Goal: Register for event/course

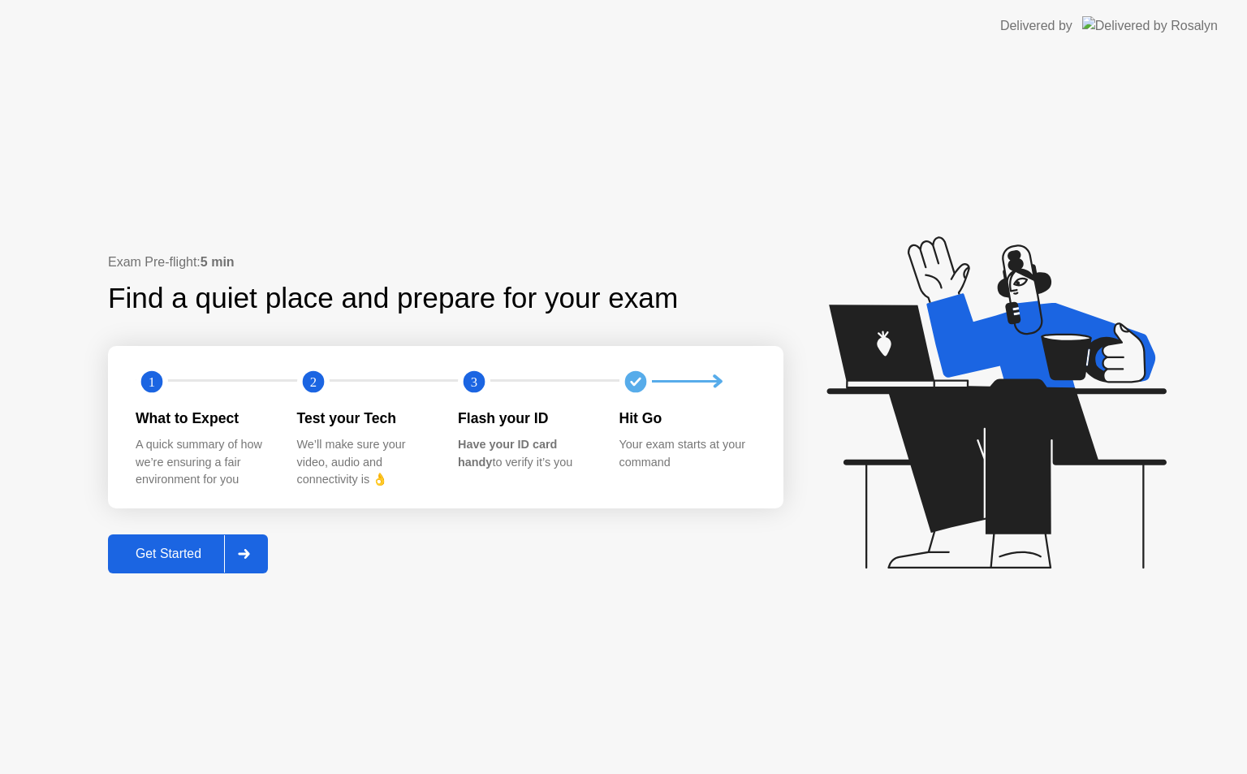
click at [245, 556] on icon at bounding box center [244, 554] width 12 height 10
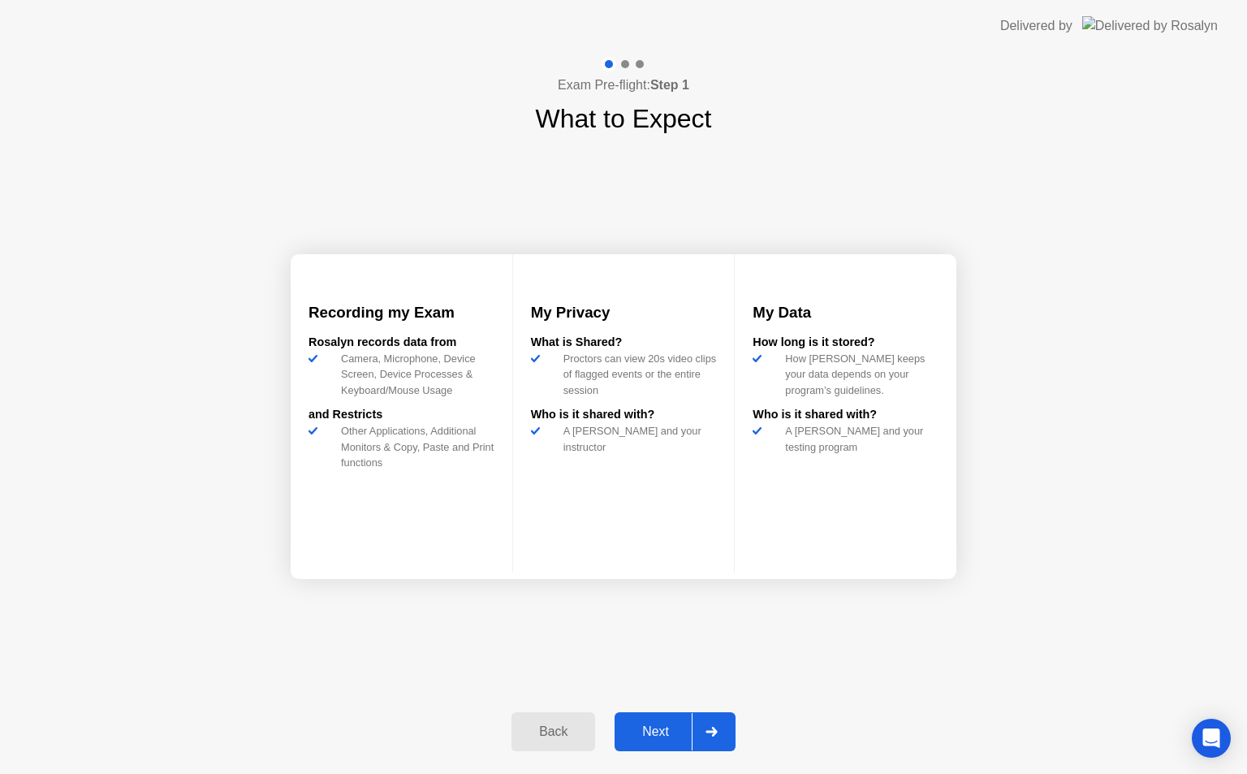
click at [711, 733] on icon at bounding box center [711, 731] width 12 height 10
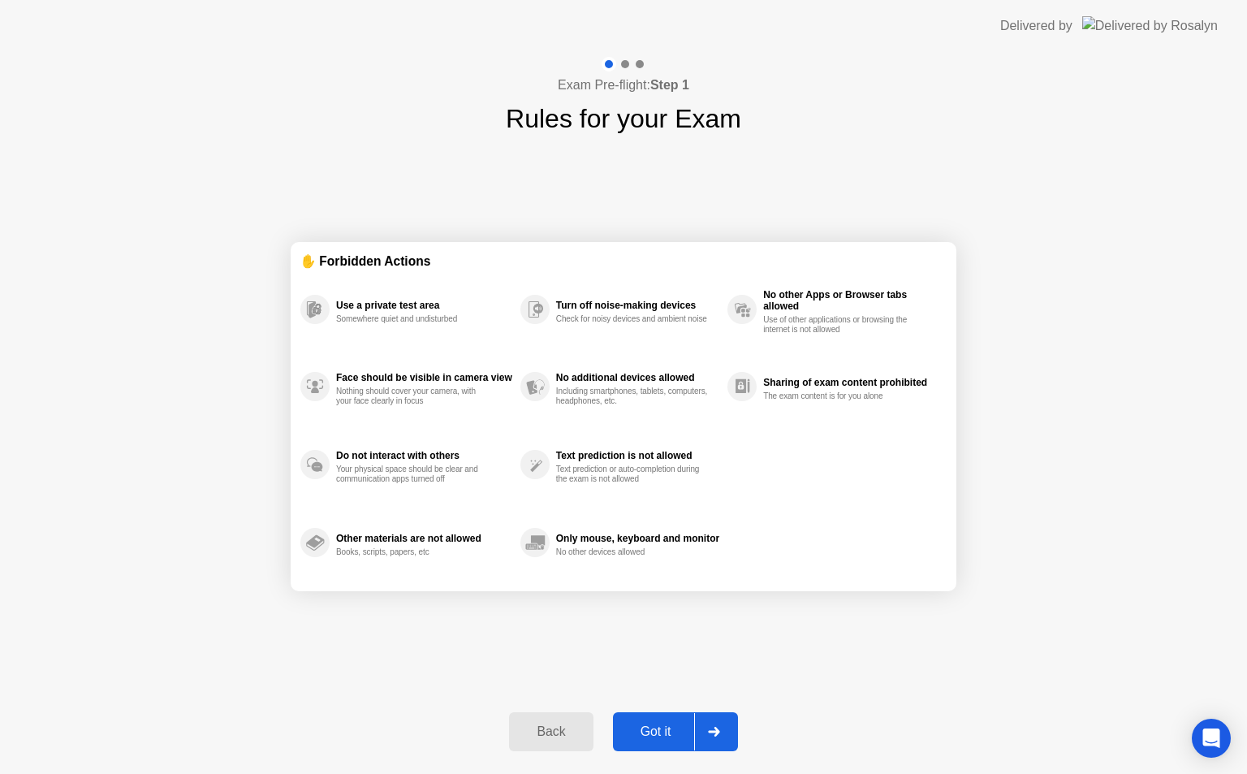
click at [711, 733] on icon at bounding box center [714, 731] width 12 height 10
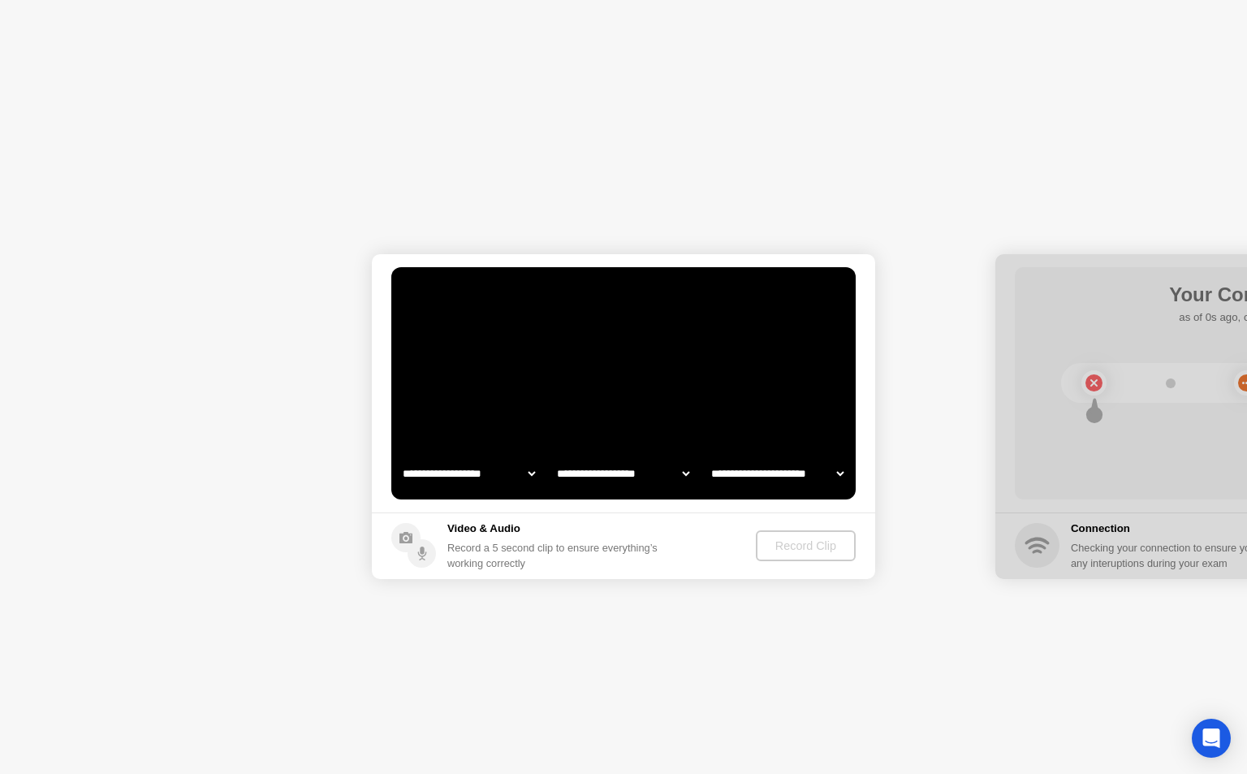
select select "**********"
select select "*******"
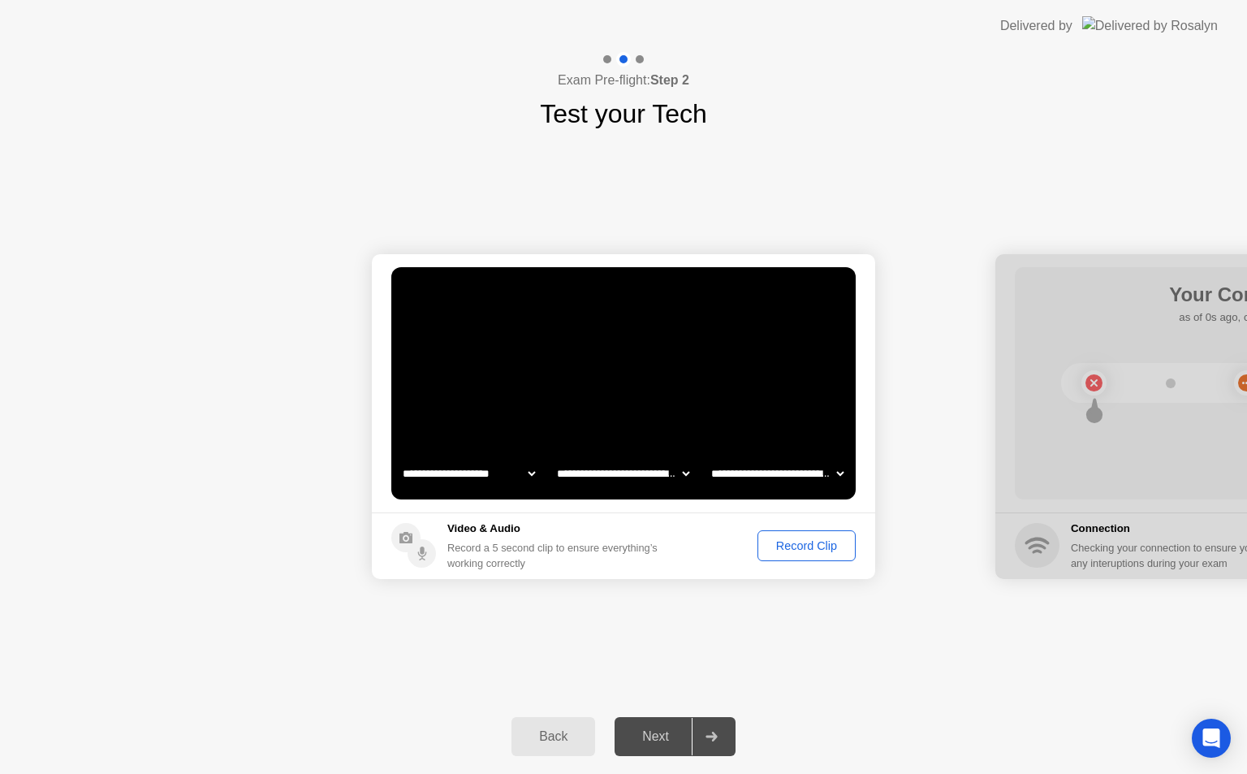
click at [814, 539] on div "Record Clip" at bounding box center [806, 545] width 87 height 13
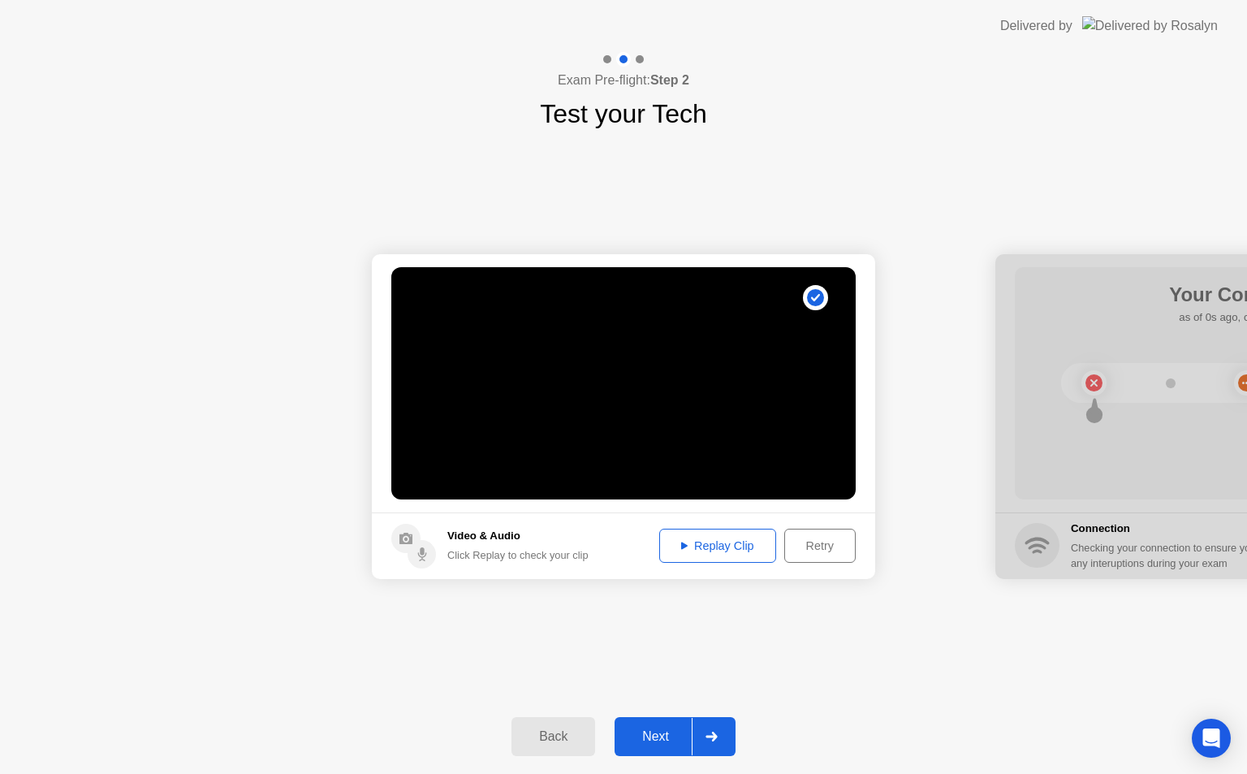
click at [712, 739] on icon at bounding box center [711, 736] width 12 height 10
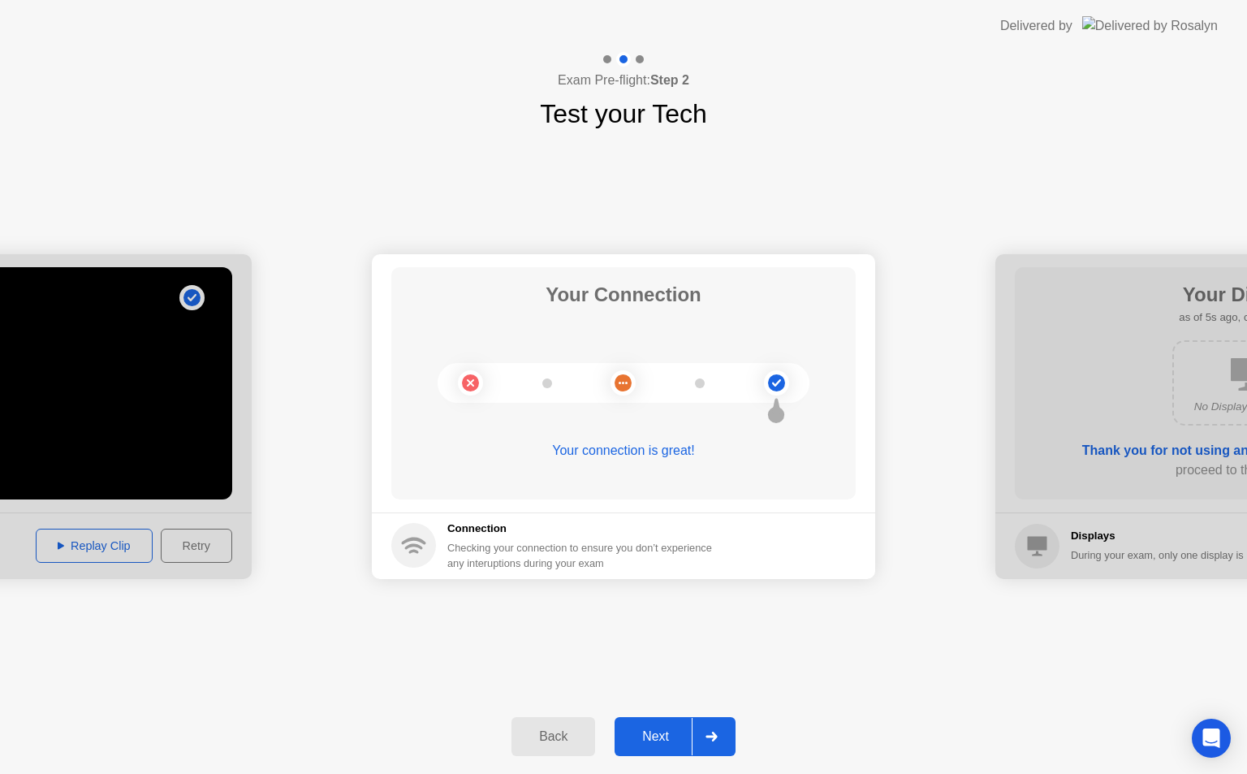
click at [706, 741] on div at bounding box center [711, 736] width 39 height 37
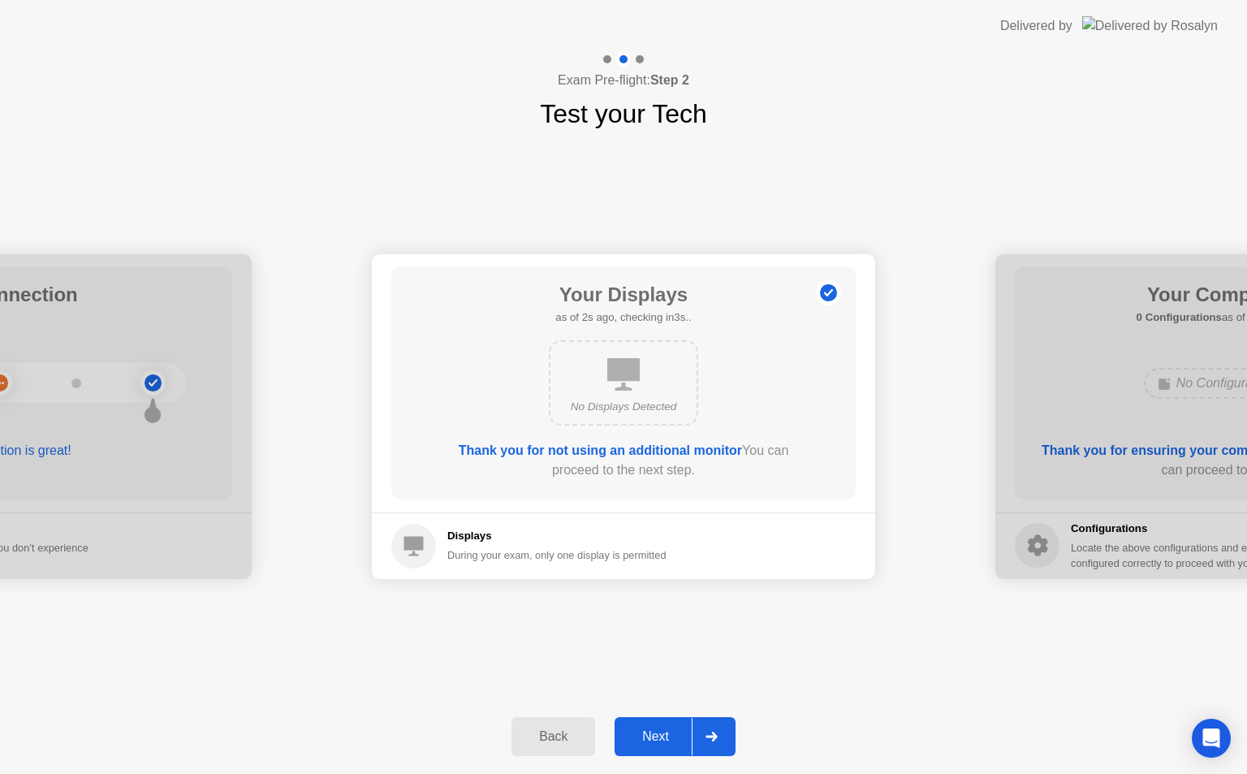
click at [721, 727] on div at bounding box center [711, 736] width 39 height 37
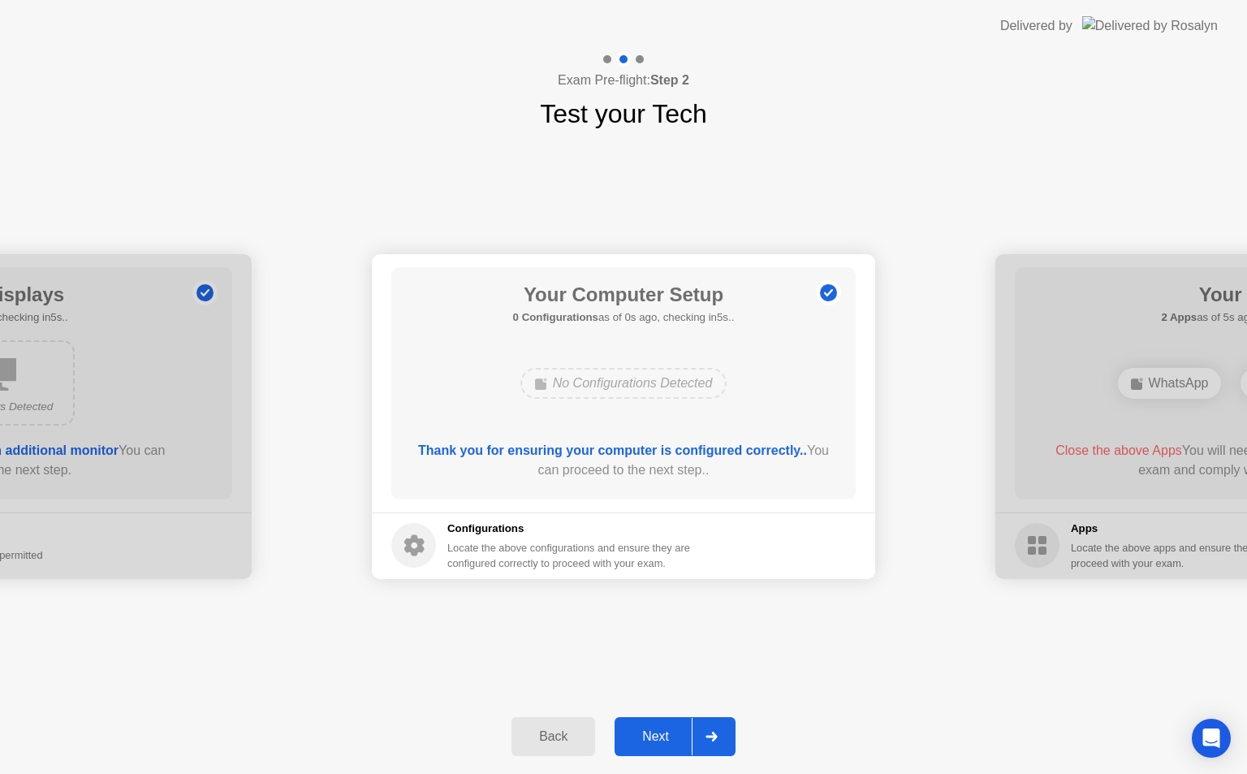
click at [720, 734] on div at bounding box center [711, 736] width 39 height 37
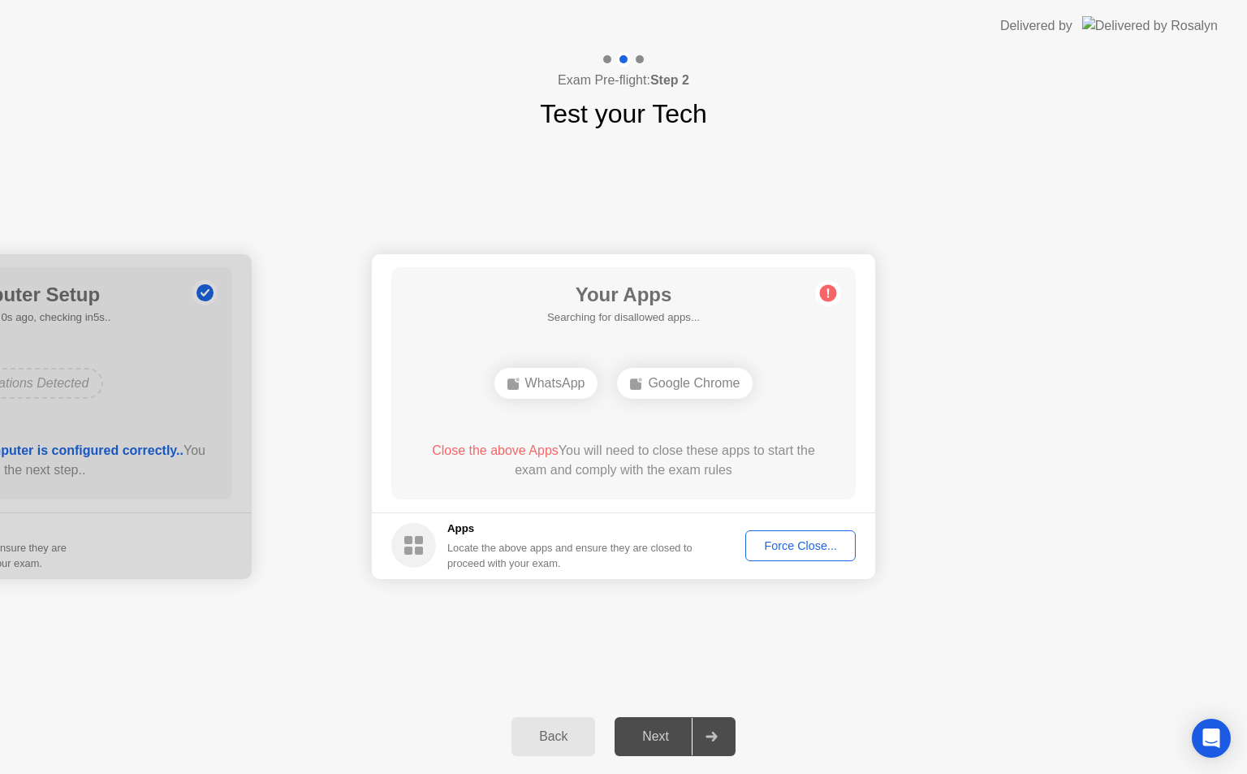
click at [832, 545] on div "Force Close..." at bounding box center [800, 545] width 99 height 13
click at [777, 541] on div "Force Close..." at bounding box center [800, 545] width 99 height 13
click at [787, 546] on div "Force Close..." at bounding box center [800, 545] width 99 height 13
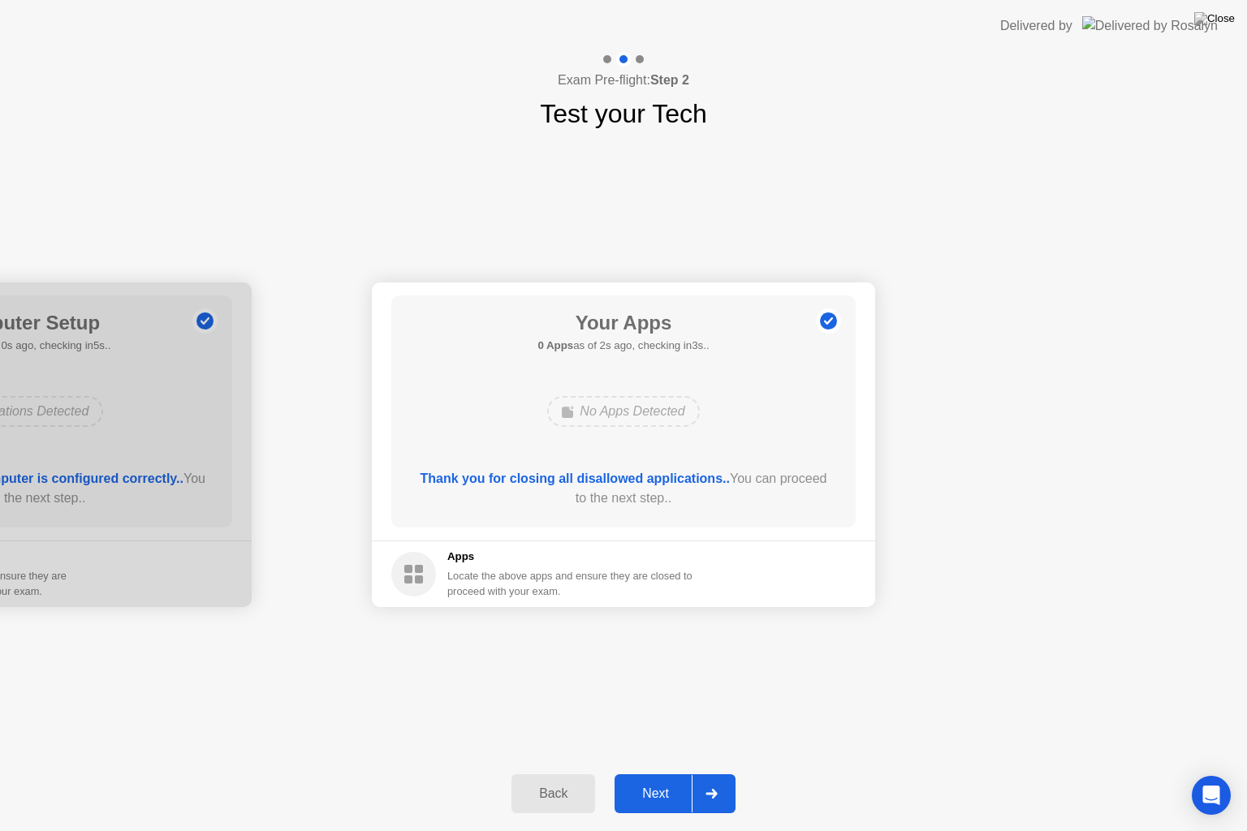
click at [701, 773] on div at bounding box center [711, 793] width 39 height 37
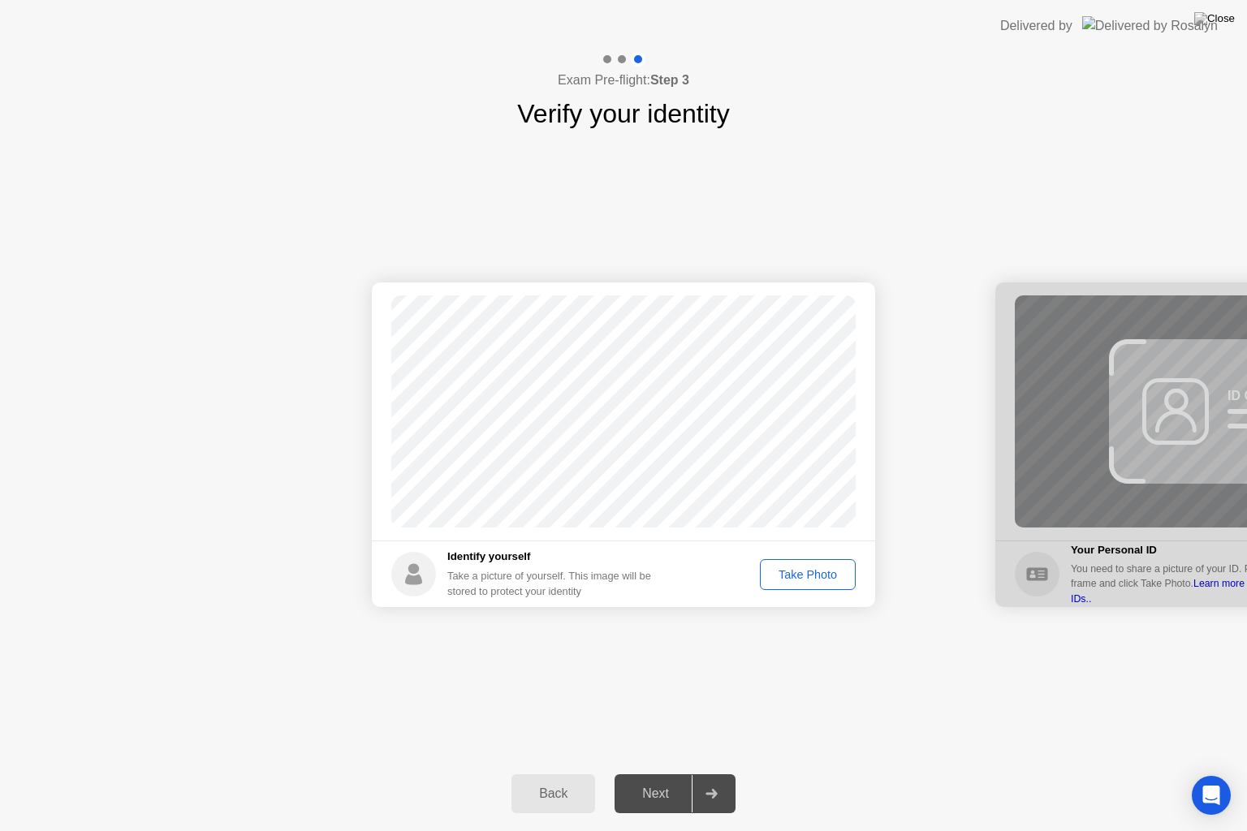
click at [828, 578] on div "Take Photo" at bounding box center [807, 574] width 84 height 13
click at [711, 773] on icon at bounding box center [711, 794] width 12 height 10
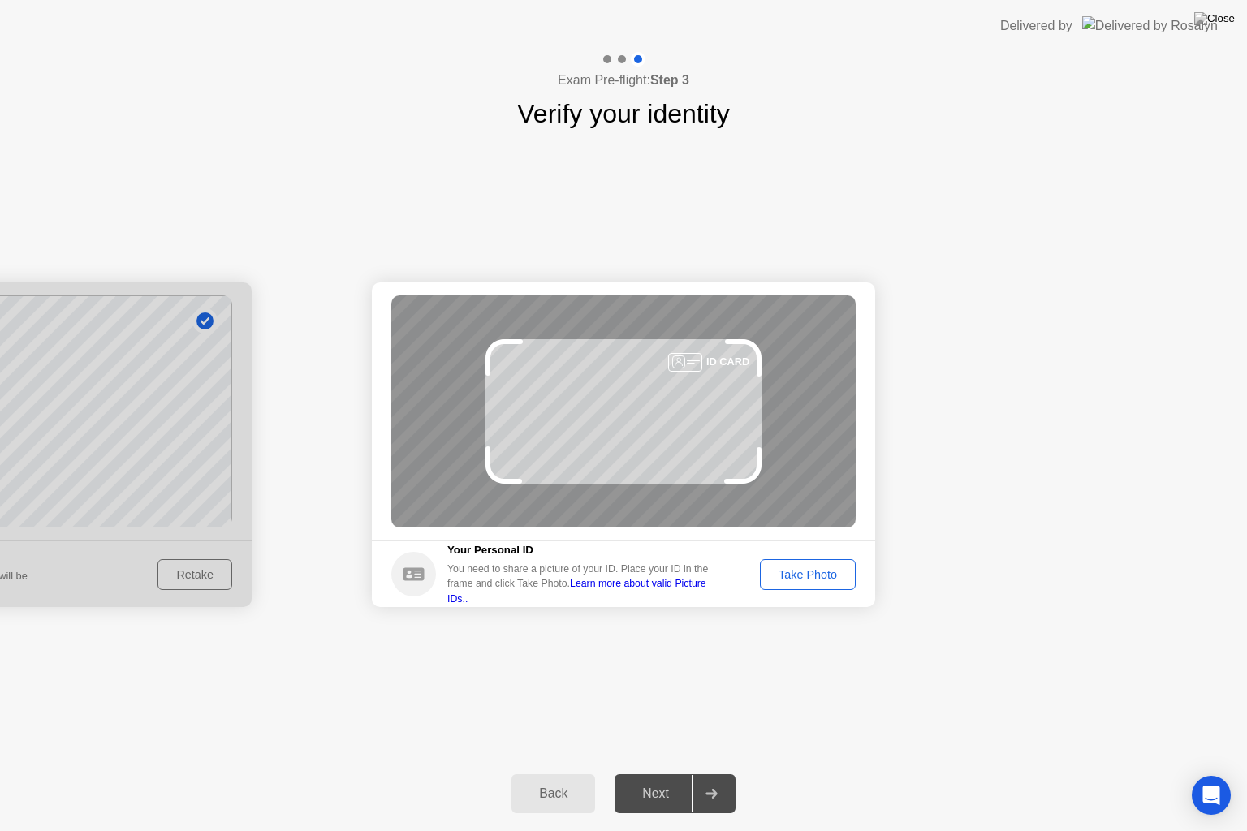
click at [817, 573] on div "Take Photo" at bounding box center [807, 574] width 84 height 13
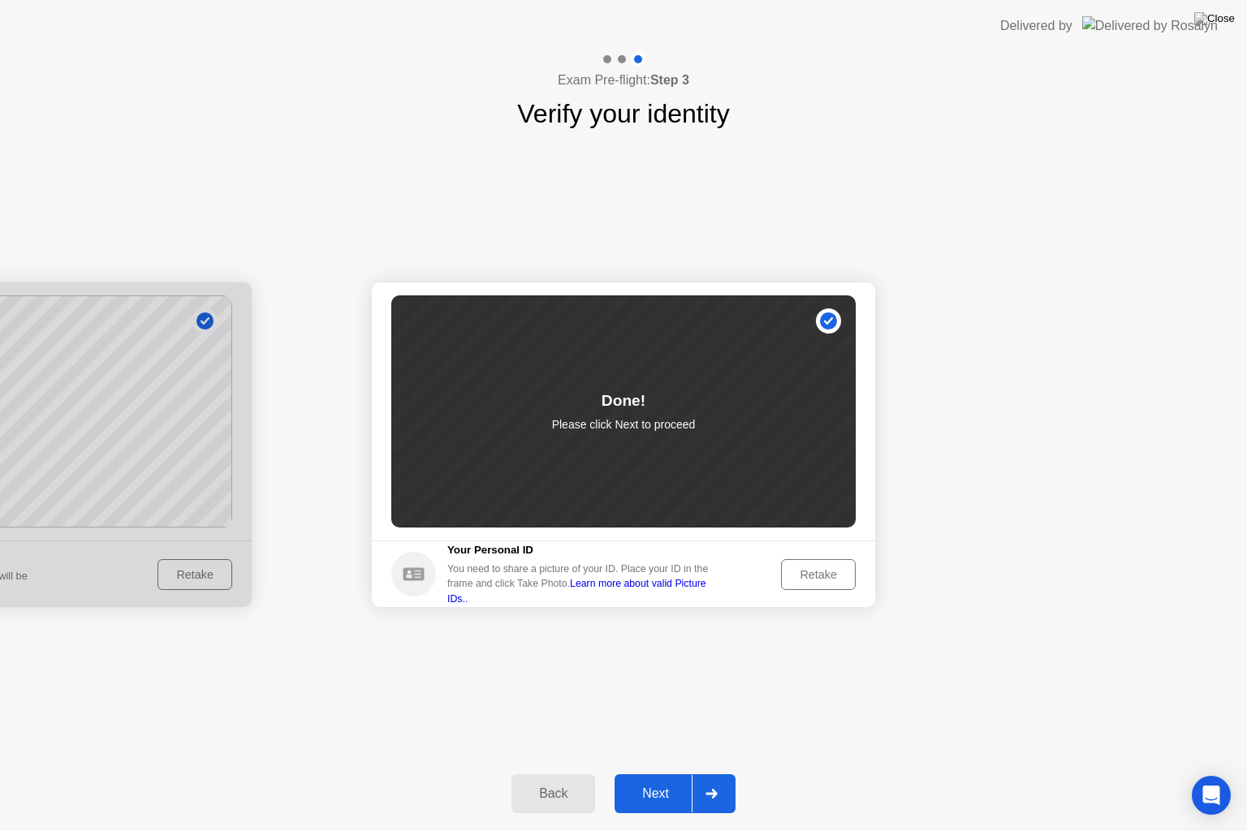
click at [817, 569] on div "Retake" at bounding box center [818, 574] width 63 height 13
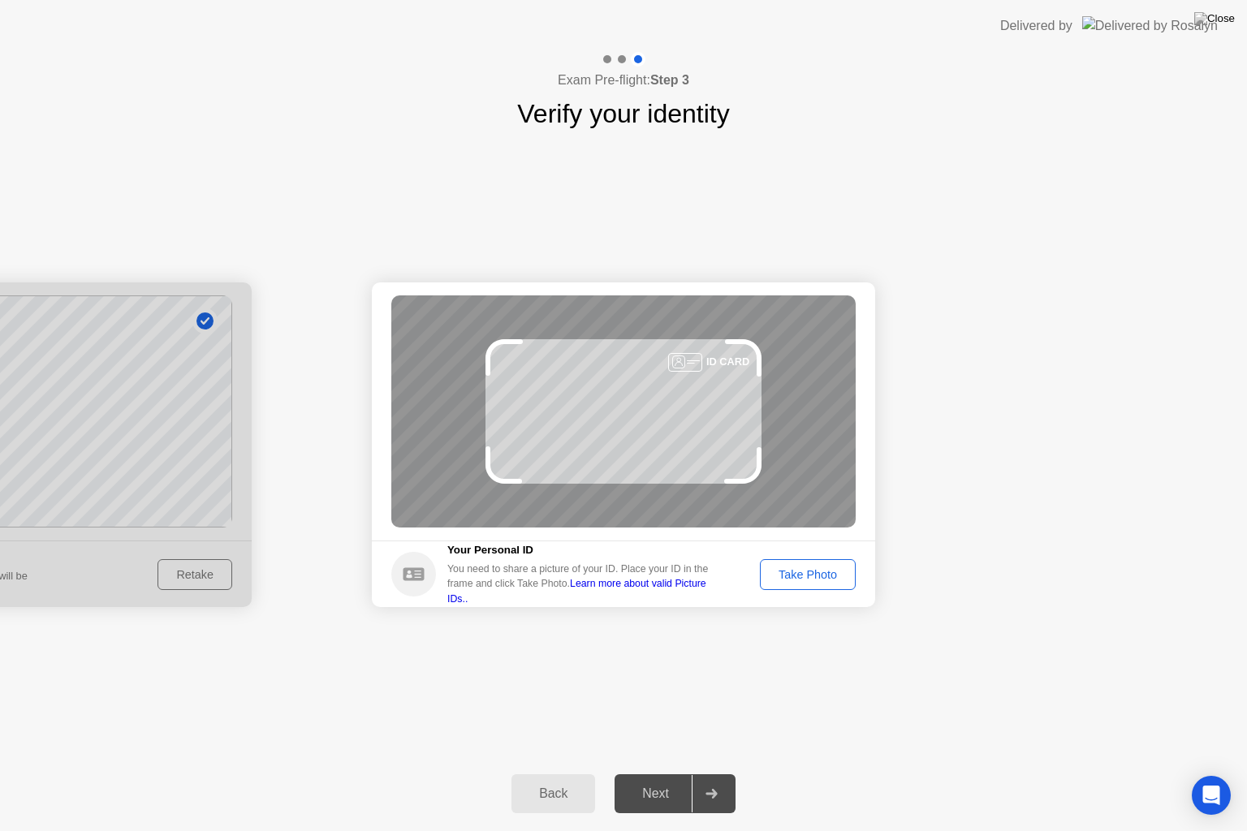
click at [817, 569] on div "Take Photo" at bounding box center [807, 574] width 84 height 13
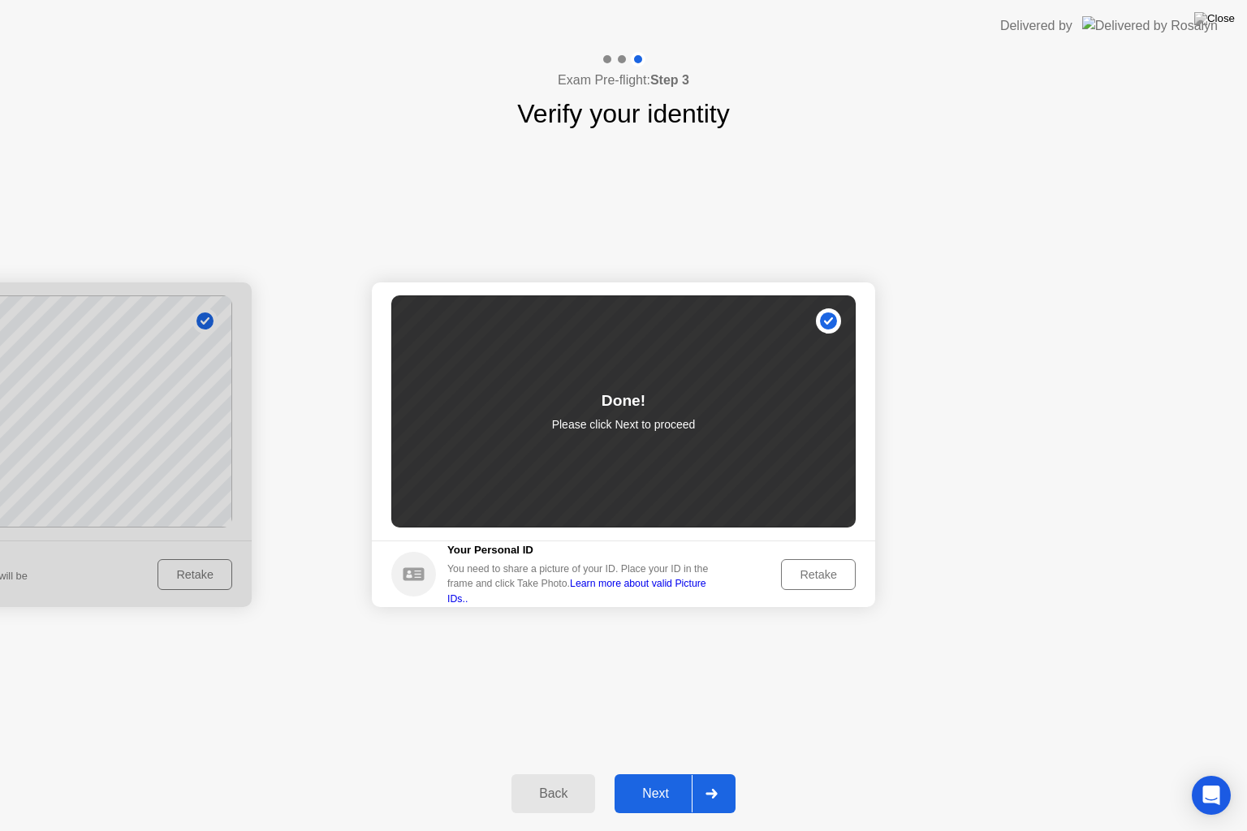
click at [717, 773] on icon at bounding box center [711, 794] width 12 height 10
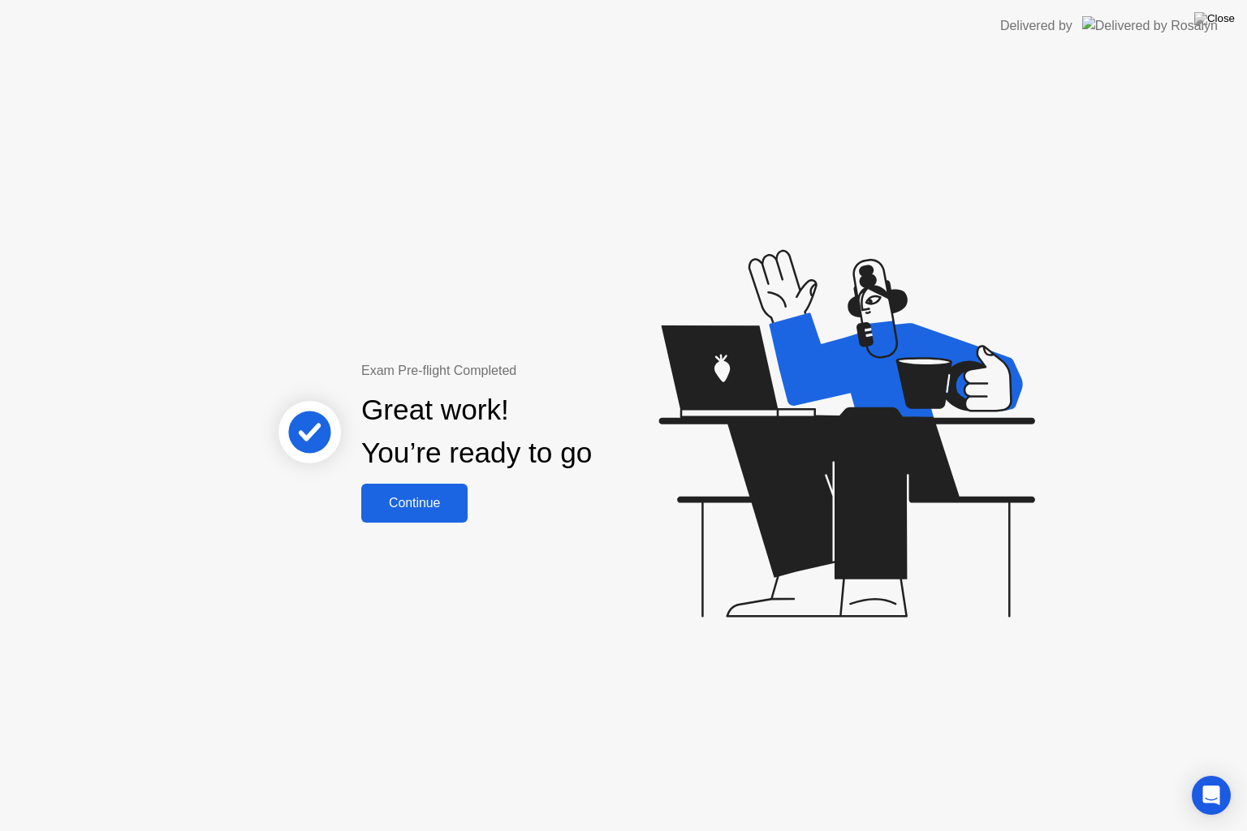
click at [425, 507] on div "Continue" at bounding box center [414, 503] width 97 height 15
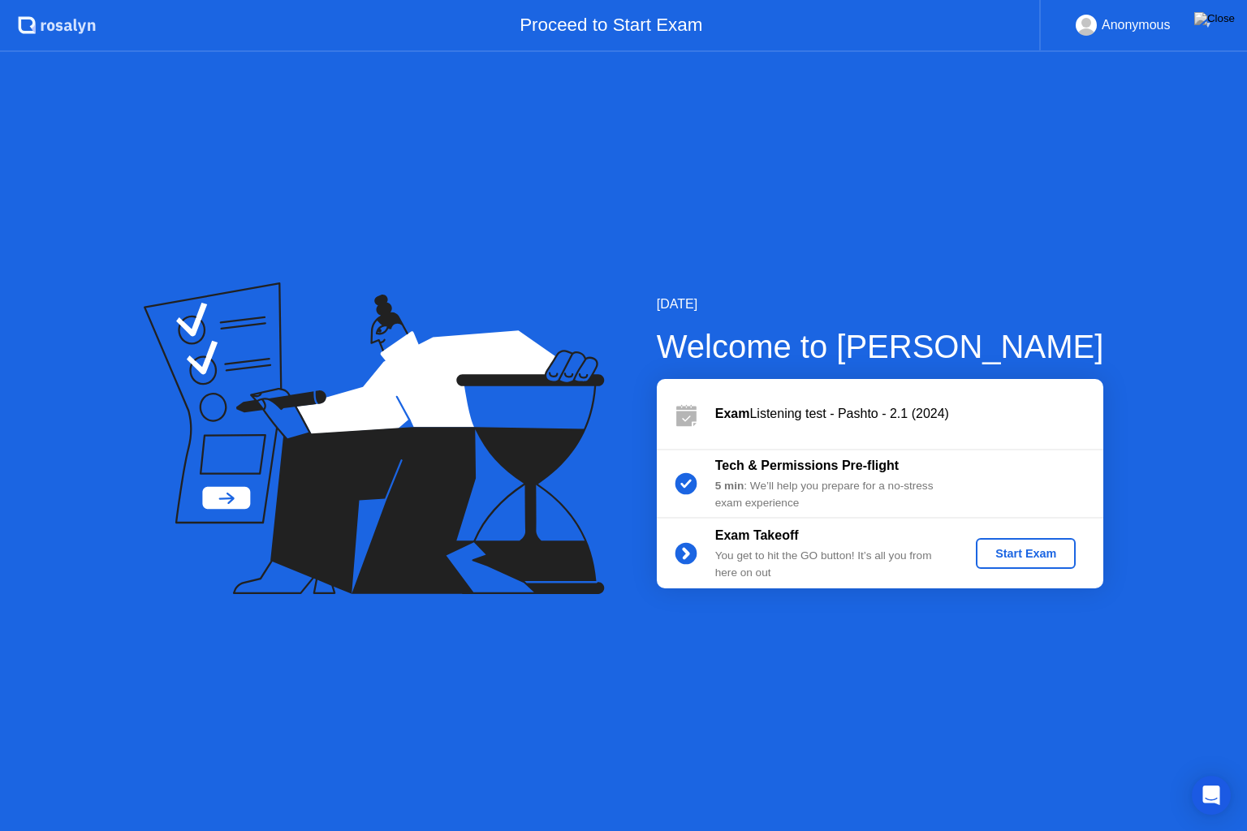
click at [1002, 551] on div "Start Exam" at bounding box center [1025, 553] width 87 height 13
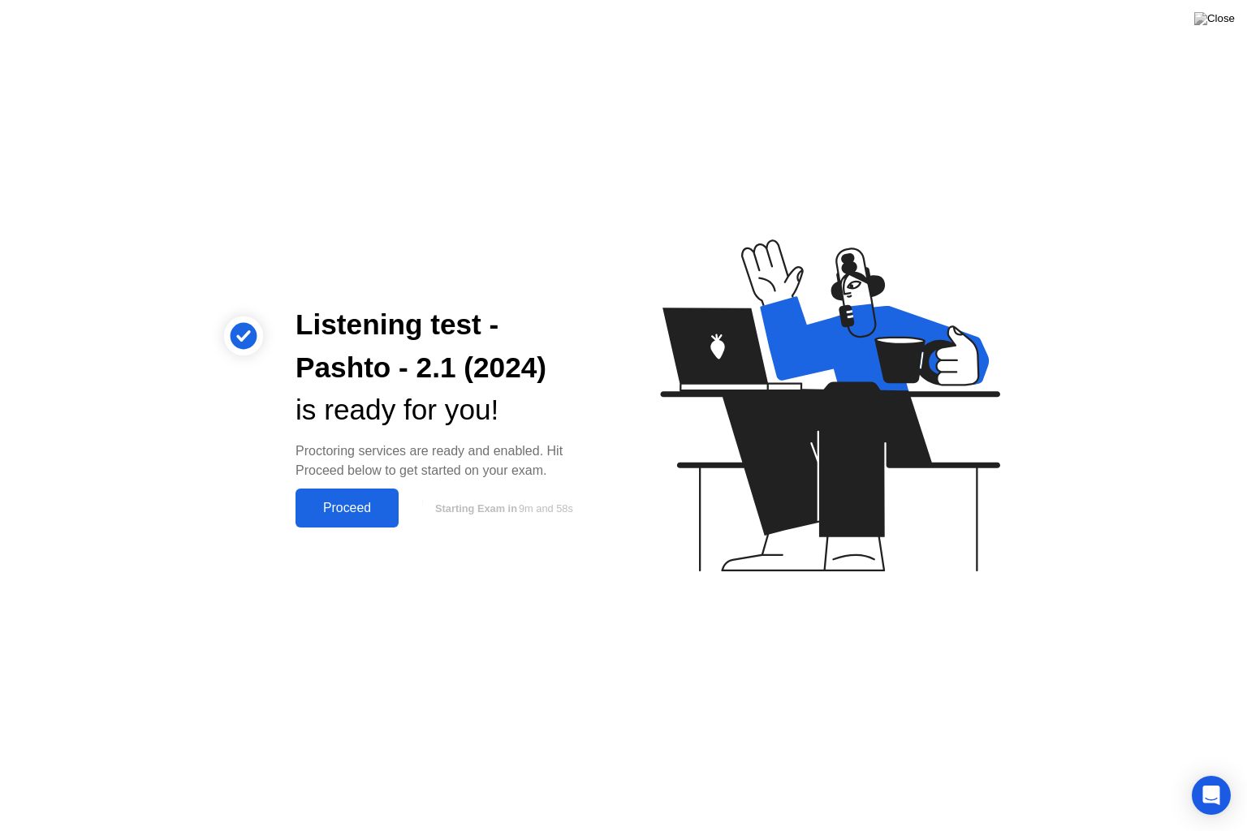
click at [339, 504] on div "Proceed" at bounding box center [346, 508] width 93 height 15
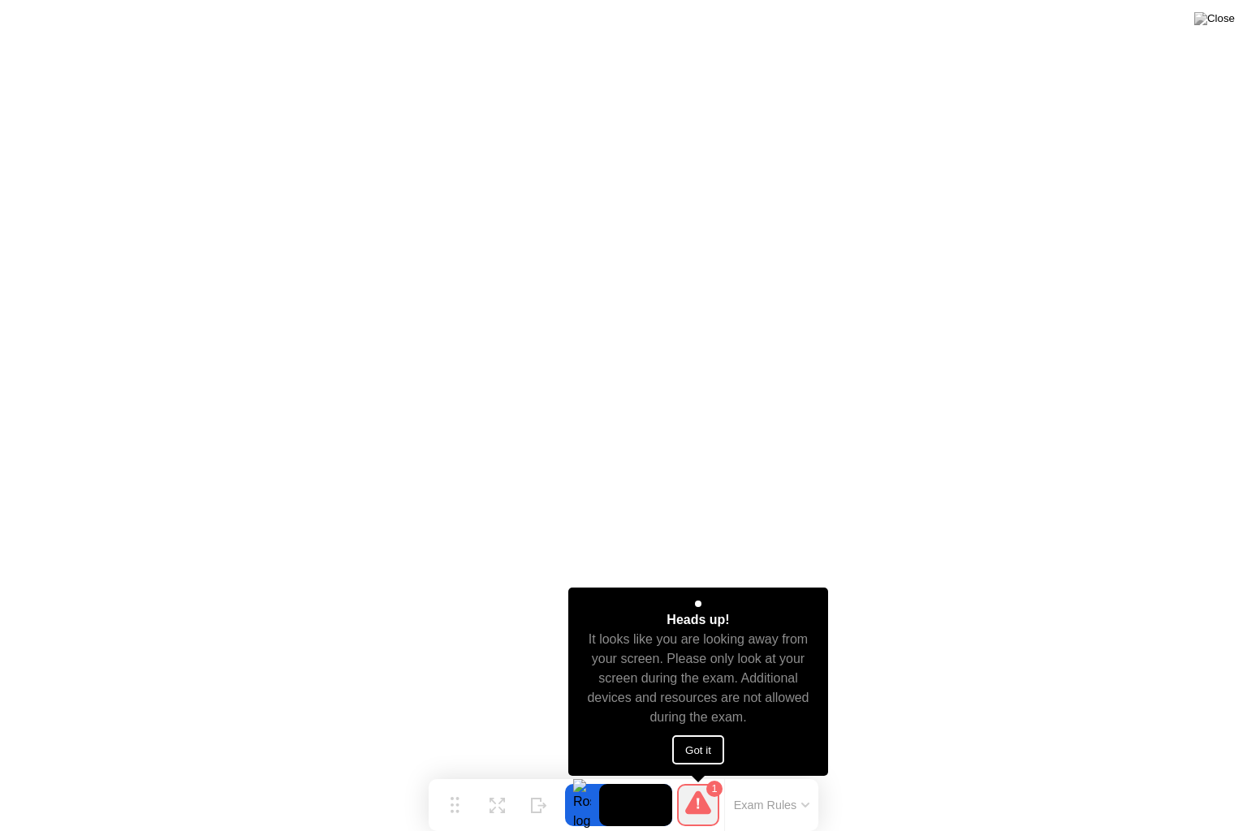
click at [692, 750] on button "Got it" at bounding box center [698, 749] width 52 height 29
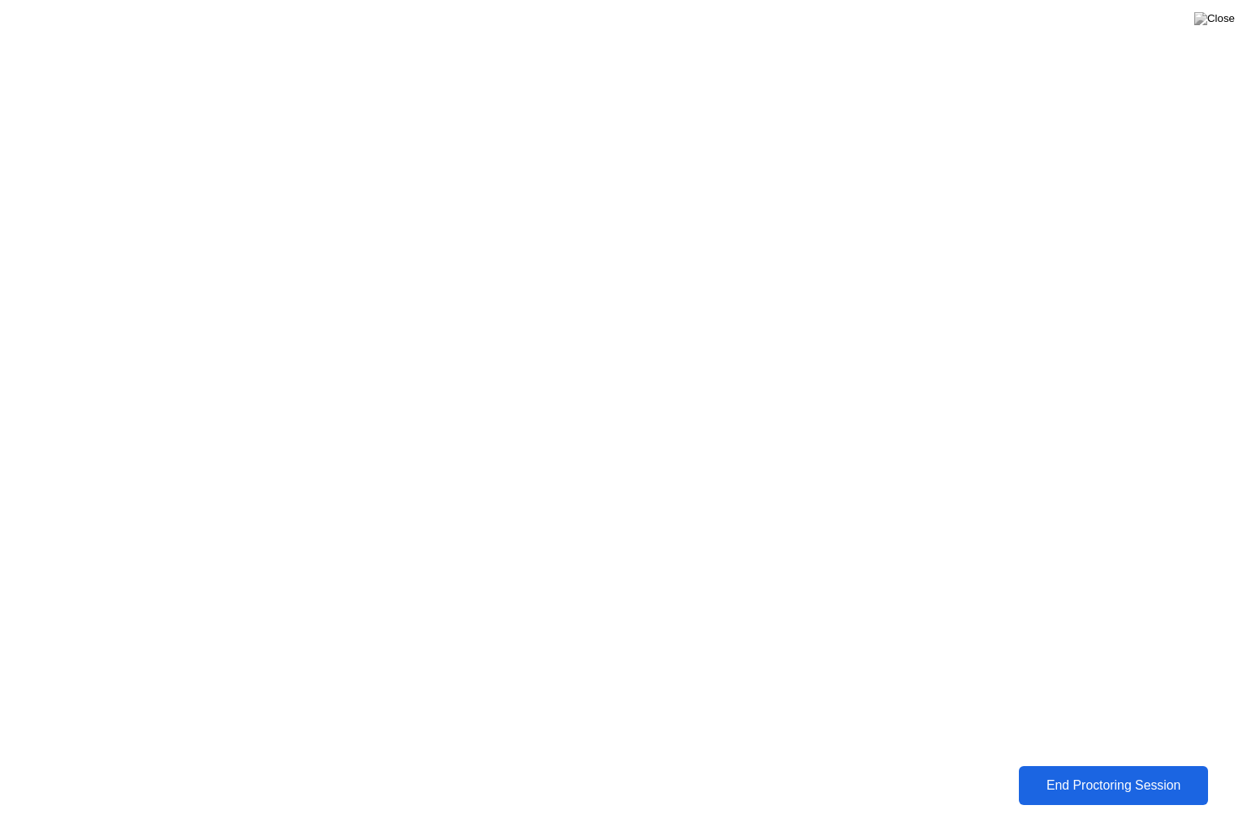
click at [1114, 773] on div "End Proctoring Session" at bounding box center [1113, 785] width 179 height 15
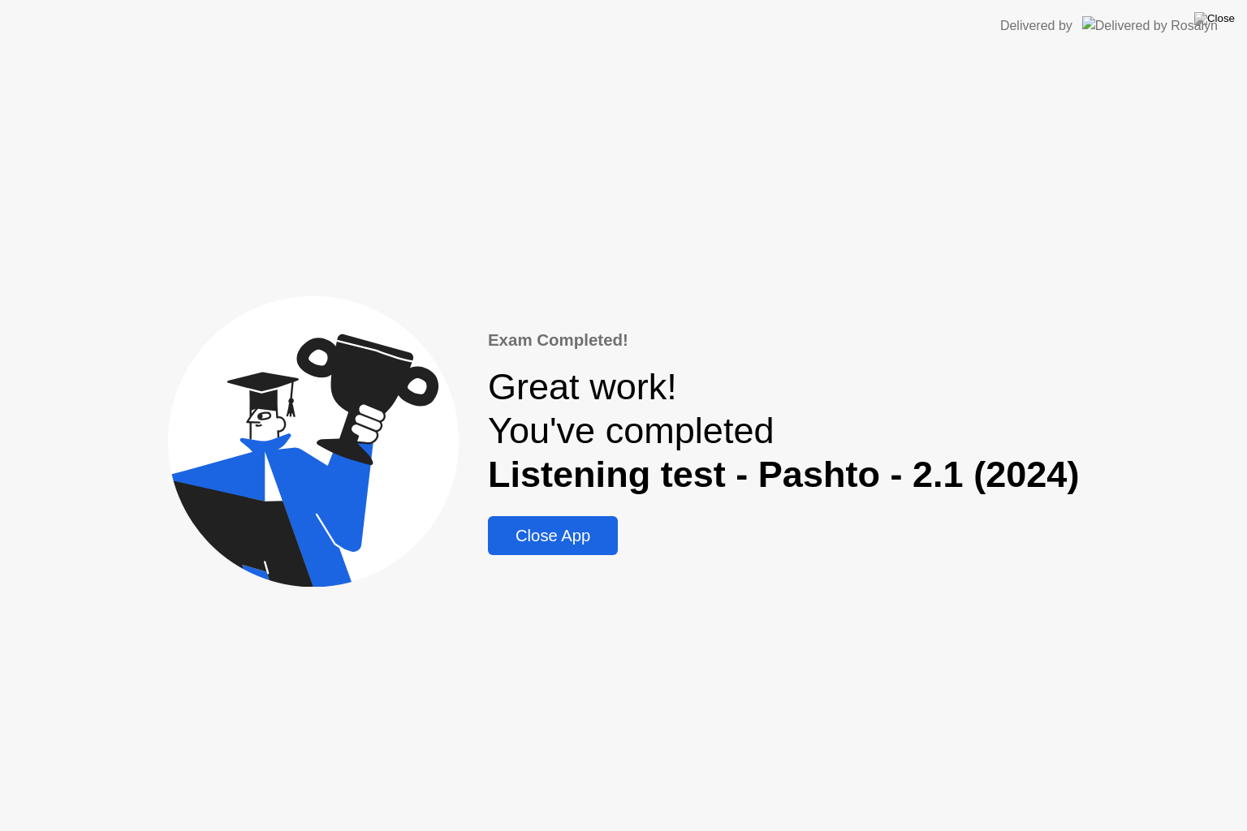
click at [538, 530] on div "Close App" at bounding box center [553, 536] width 120 height 19
